Goal: Book appointment/travel/reservation

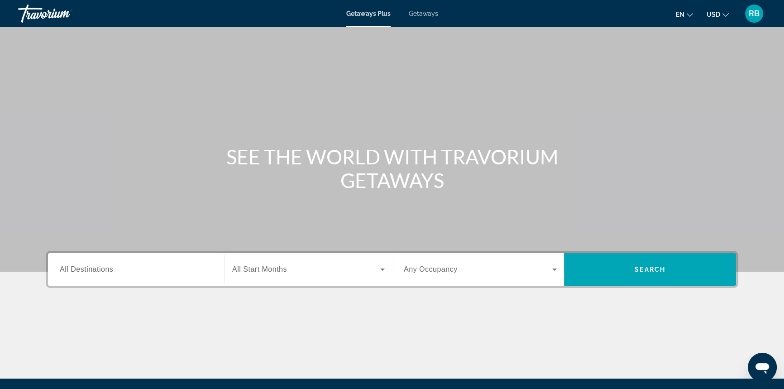
click at [163, 275] on div "Search widget" at bounding box center [136, 270] width 153 height 26
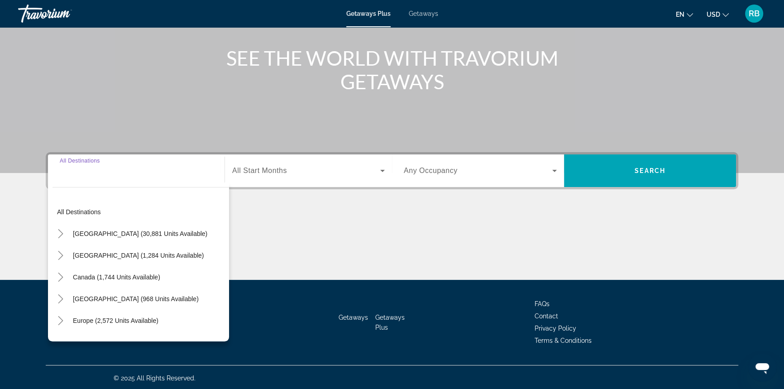
scroll to position [101, 0]
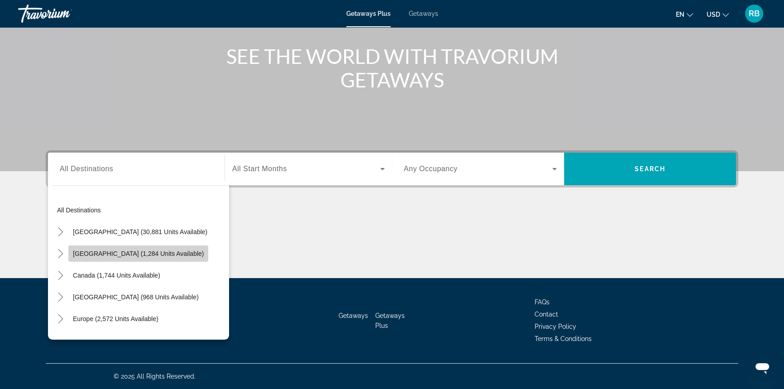
click at [148, 254] on span "[GEOGRAPHIC_DATA] (1,284 units available)" at bounding box center [138, 253] width 131 height 7
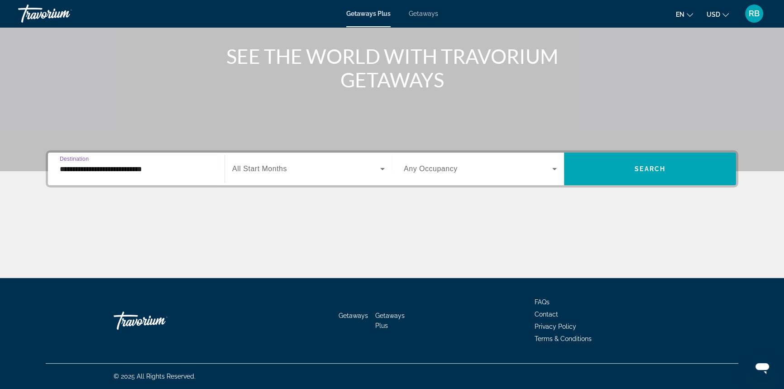
click at [124, 156] on div "**********" at bounding box center [137, 169] width 168 height 33
click at [123, 170] on input "**********" at bounding box center [136, 169] width 153 height 11
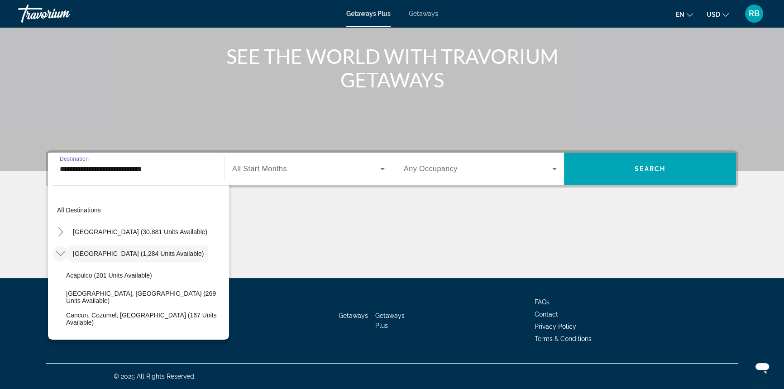
click at [66, 250] on mat-icon "Toggle Mexico (1,284 units available)" at bounding box center [61, 254] width 16 height 16
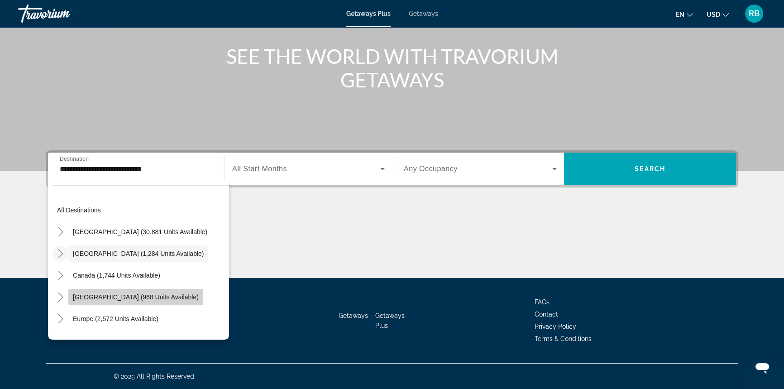
click at [77, 295] on span "[GEOGRAPHIC_DATA] (968 units available)" at bounding box center [136, 297] width 126 height 7
type input "**********"
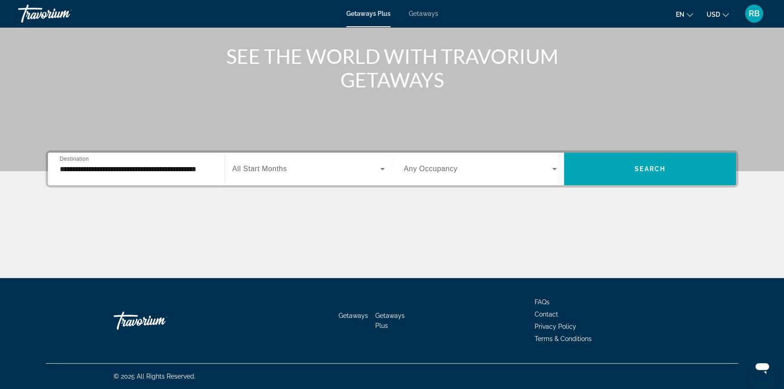
click at [261, 169] on span "All Start Months" at bounding box center [259, 169] width 55 height 8
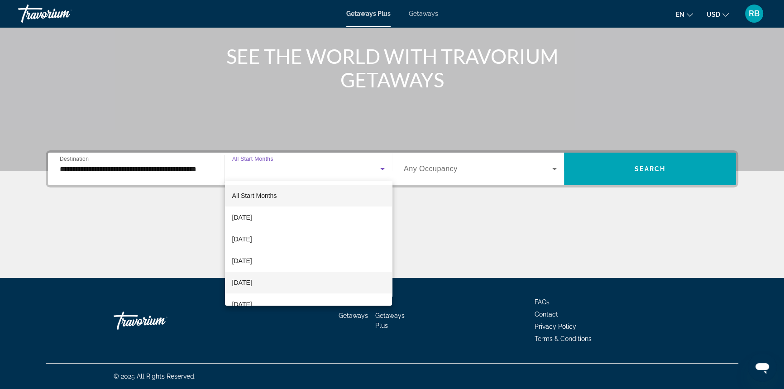
click at [252, 282] on span "[DATE]" at bounding box center [242, 282] width 20 height 11
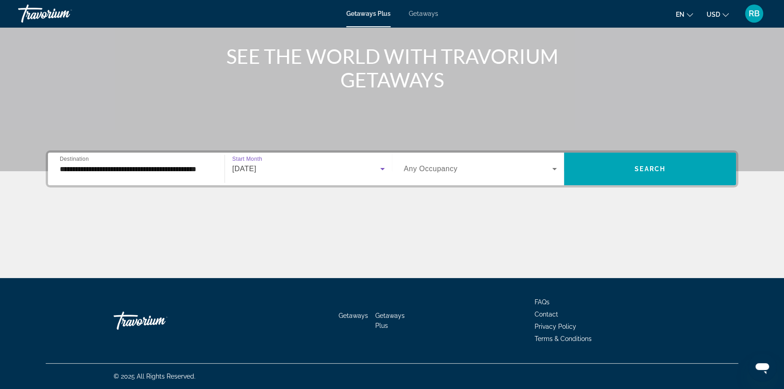
click at [420, 169] on span "Any Occupancy" at bounding box center [431, 169] width 54 height 8
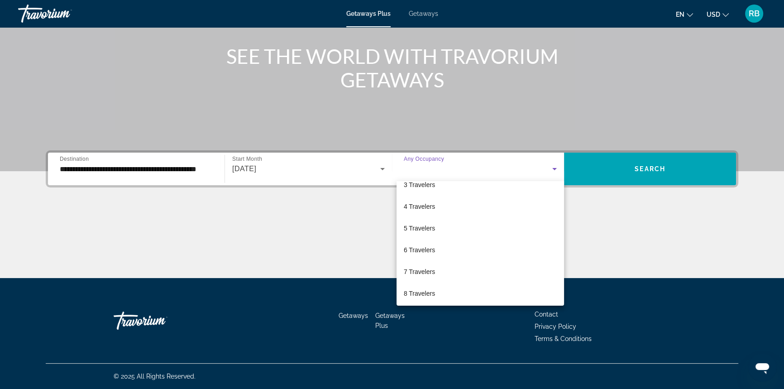
scroll to position [0, 0]
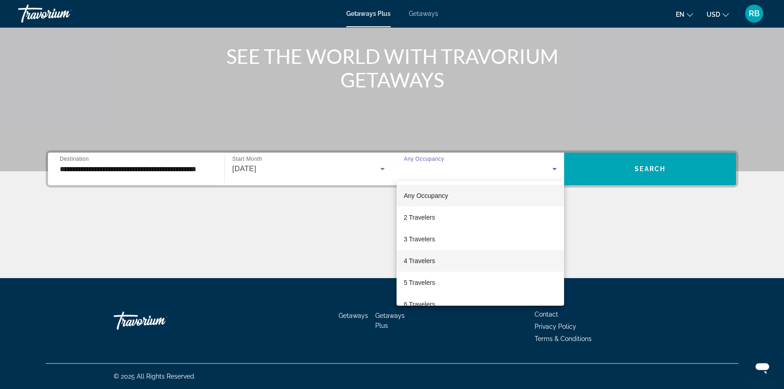
click at [422, 260] on span "4 Travelers" at bounding box center [419, 260] width 31 height 11
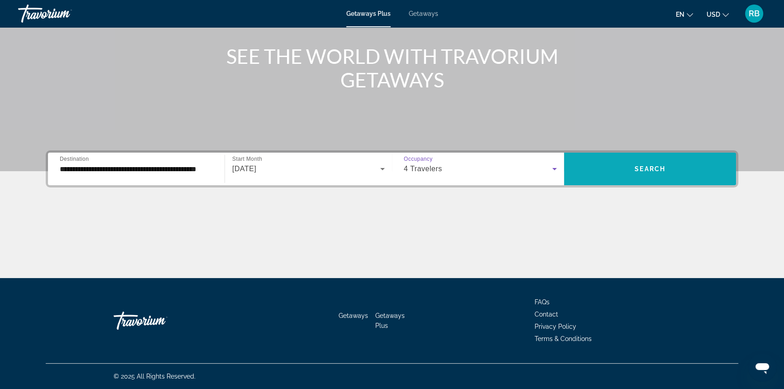
click at [650, 164] on span "Search widget" at bounding box center [650, 169] width 172 height 22
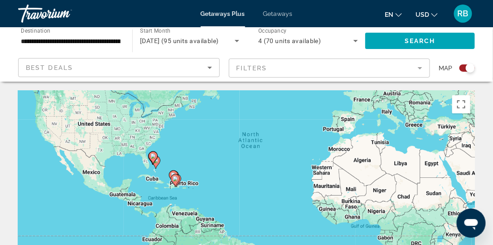
drag, startPoint x: 186, startPoint y: 187, endPoint x: 220, endPoint y: 99, distance: 94.8
click at [220, 99] on div "To activate drag with keyboard, press Alt + Enter. Once in keyboard drag state,…" at bounding box center [246, 227] width 457 height 272
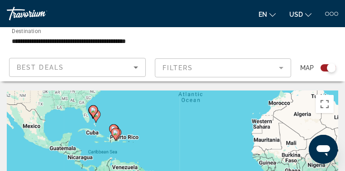
drag, startPoint x: 134, startPoint y: 118, endPoint x: 140, endPoint y: 130, distance: 13.4
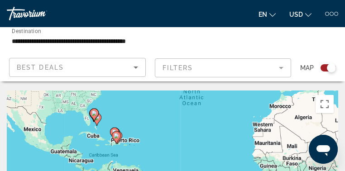
click at [115, 132] on icon "Main content" at bounding box center [116, 138] width 8 height 12
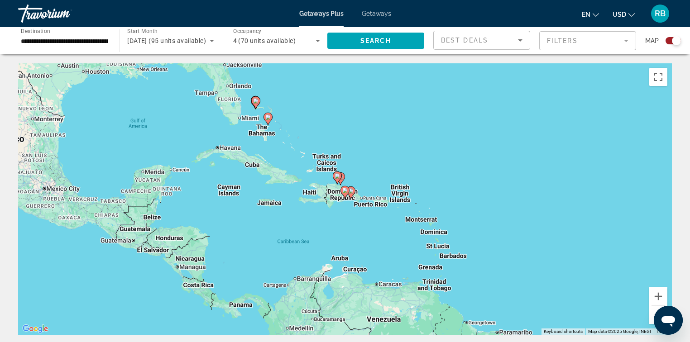
click at [268, 121] on icon "Main content" at bounding box center [268, 119] width 8 height 12
type input "**********"
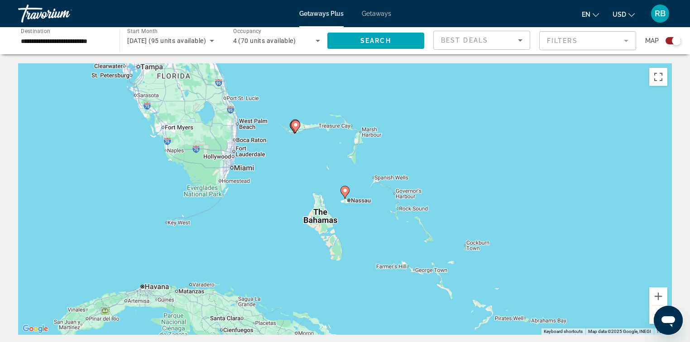
click at [347, 192] on image "Main content" at bounding box center [344, 190] width 5 height 5
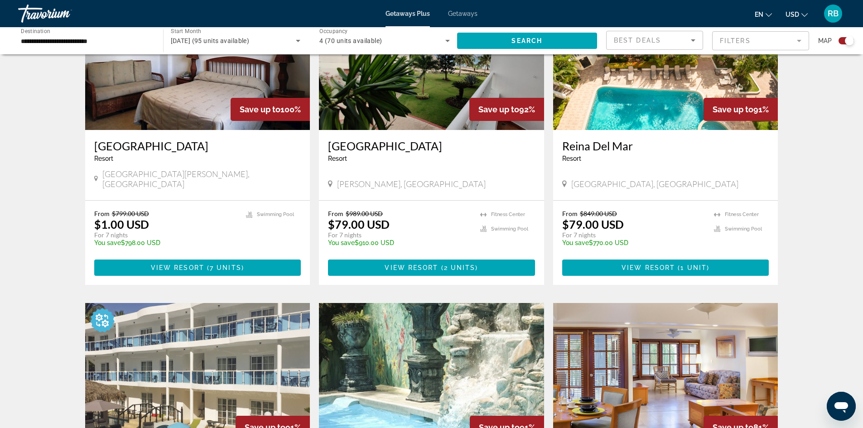
scroll to position [408, 0]
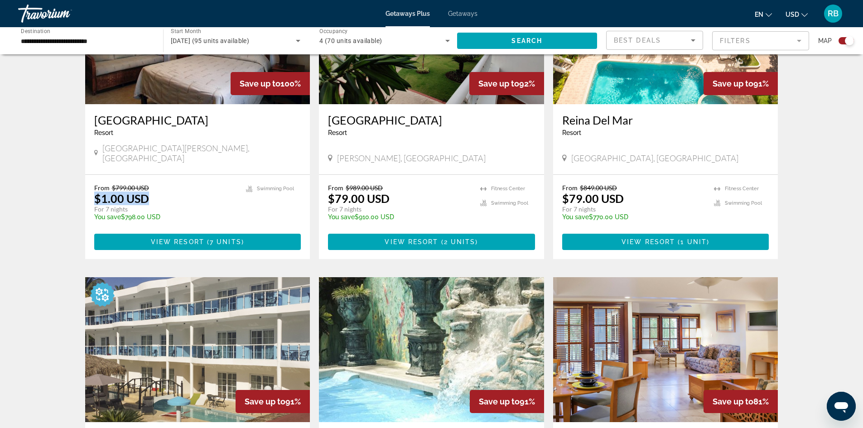
drag, startPoint x: 95, startPoint y: 190, endPoint x: 176, endPoint y: 190, distance: 81.1
click at [176, 190] on div "From $799.00 USD $1.00 USD For 7 nights You save $798.00 USD temp" at bounding box center [165, 205] width 143 height 43
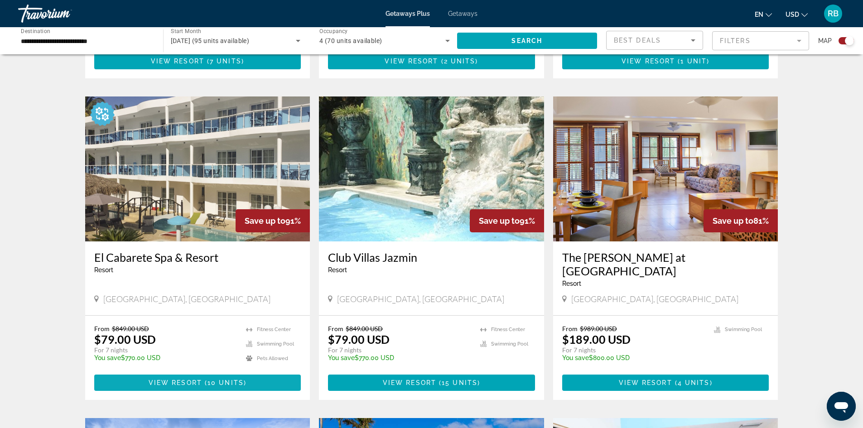
scroll to position [589, 0]
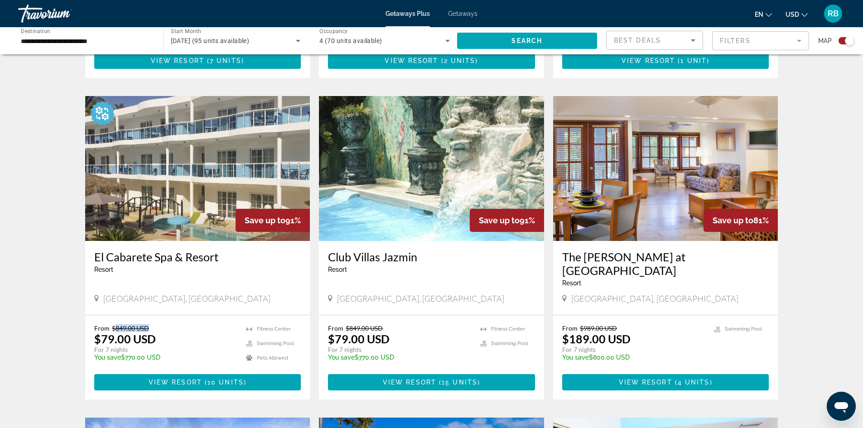
drag, startPoint x: 113, startPoint y: 305, endPoint x: 169, endPoint y: 299, distance: 56.0
click at [169, 315] on div "From $849.00 USD $79.00 USD For 7 nights You save $770.00 USD temp 3.7 [GEOGRAP…" at bounding box center [197, 357] width 225 height 84
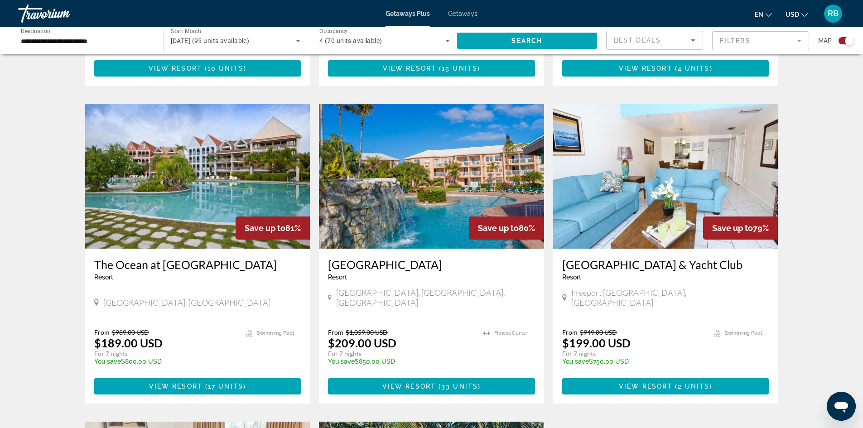
scroll to position [951, 0]
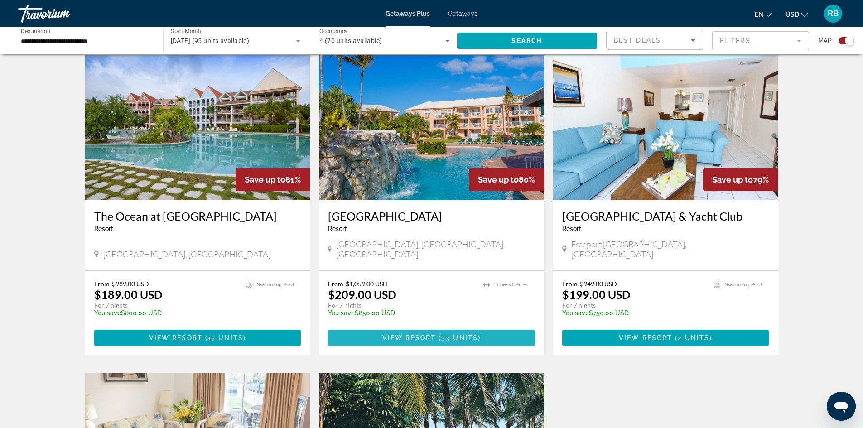
click at [437, 327] on span "Main content" at bounding box center [431, 338] width 207 height 22
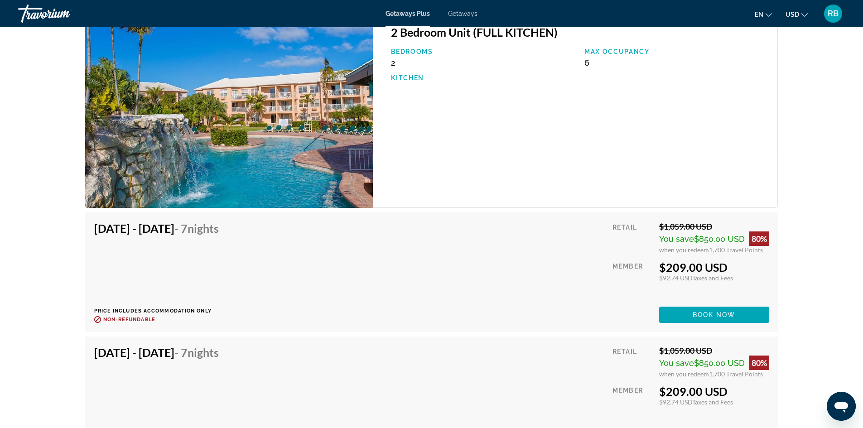
scroll to position [1223, 0]
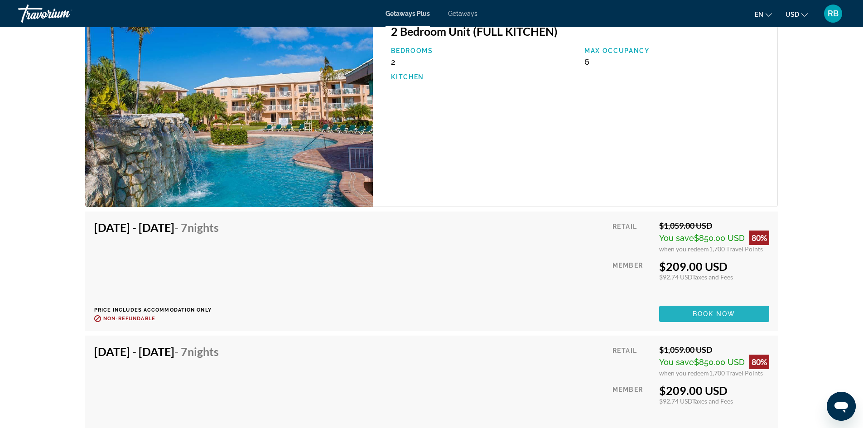
click at [724, 316] on span "Book now" at bounding box center [714, 313] width 43 height 7
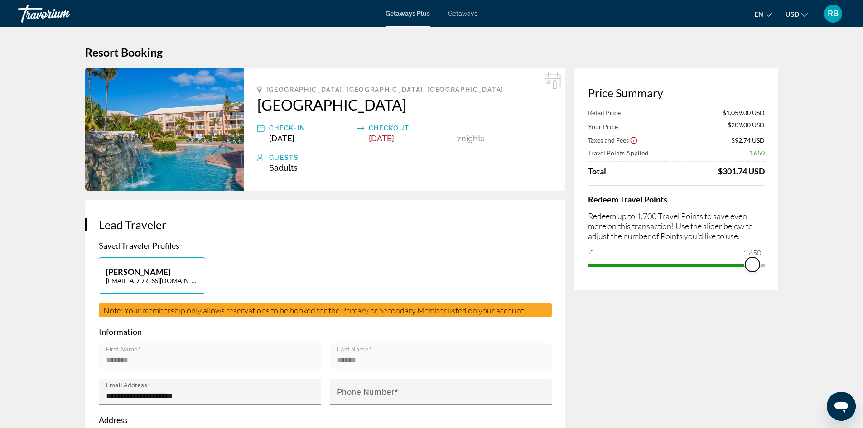
drag, startPoint x: 755, startPoint y: 262, endPoint x: 770, endPoint y: 263, distance: 14.5
click at [770, 263] on div "Price Summary Retail Price $1,059.00 USD Your Price $209.00 USD Taxes and Fees …" at bounding box center [676, 179] width 204 height 222
drag, startPoint x: 638, startPoint y: 215, endPoint x: 659, endPoint y: 215, distance: 20.8
click at [658, 215] on p "Redeem up to 1,700 Travel Points to save even more on this transaction! Use the…" at bounding box center [676, 226] width 177 height 30
click at [759, 265] on span "ngx-slider" at bounding box center [757, 264] width 14 height 14
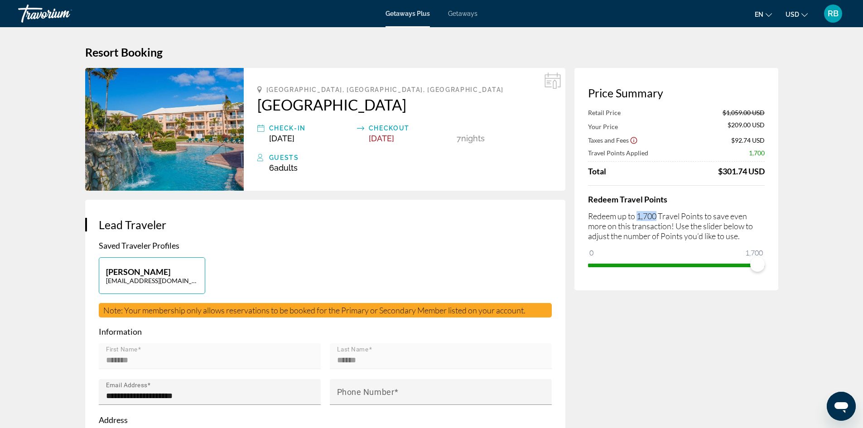
drag, startPoint x: 716, startPoint y: 171, endPoint x: 763, endPoint y: 173, distance: 47.1
click at [763, 173] on div "$301.74 USD" at bounding box center [741, 171] width 47 height 10
drag, startPoint x: 760, startPoint y: 265, endPoint x: 662, endPoint y: 273, distance: 99.1
click at [662, 273] on div "Price Summary Retail Price $1,059.00 USD Your Price $209.00 USD Taxes and Fees …" at bounding box center [676, 179] width 204 height 222
drag, startPoint x: 720, startPoint y: 172, endPoint x: 775, endPoint y: 174, distance: 54.9
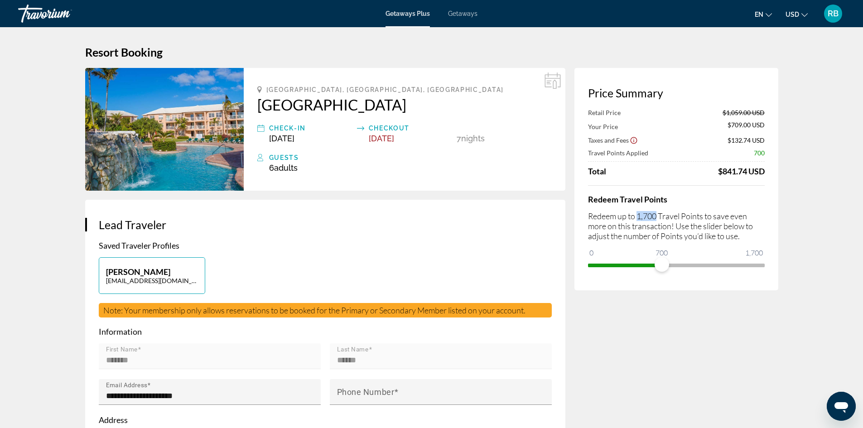
click at [775, 174] on div "Price Summary Retail Price $1,059.00 USD Your Price $709.00 USD Taxes and Fees …" at bounding box center [676, 179] width 204 height 222
click at [460, 15] on span "Getaways" at bounding box center [462, 13] width 29 height 7
